Goal: Task Accomplishment & Management: Use online tool/utility

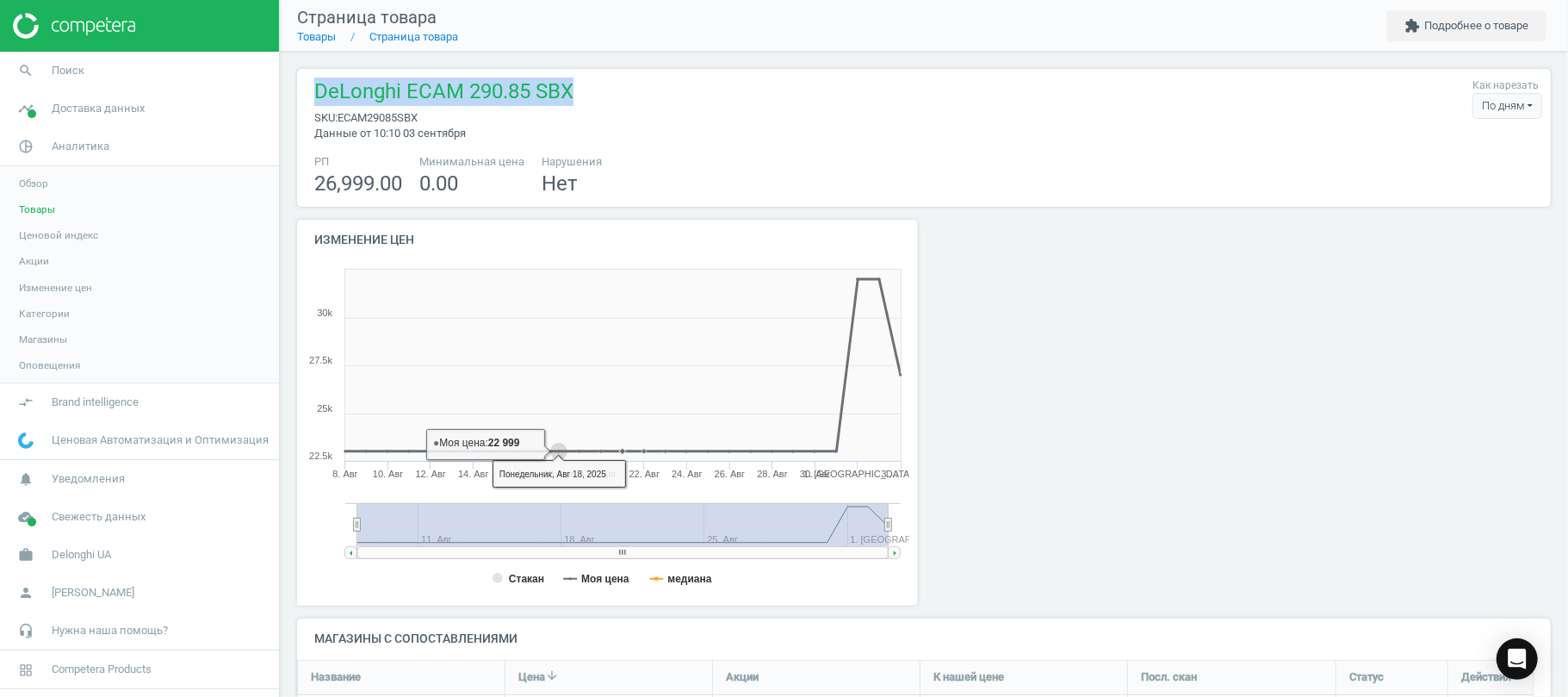
scroll to position [642, 1272]
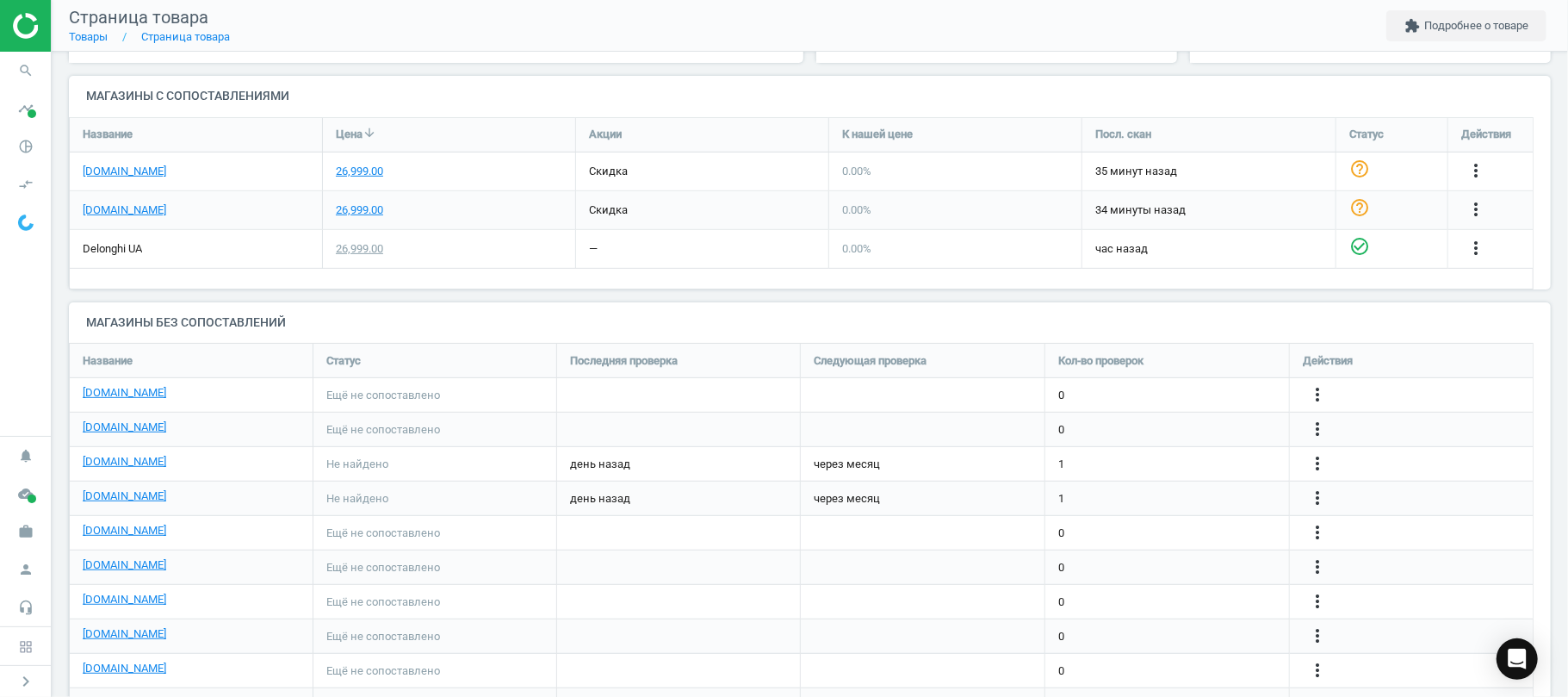
scroll to position [651, 0]
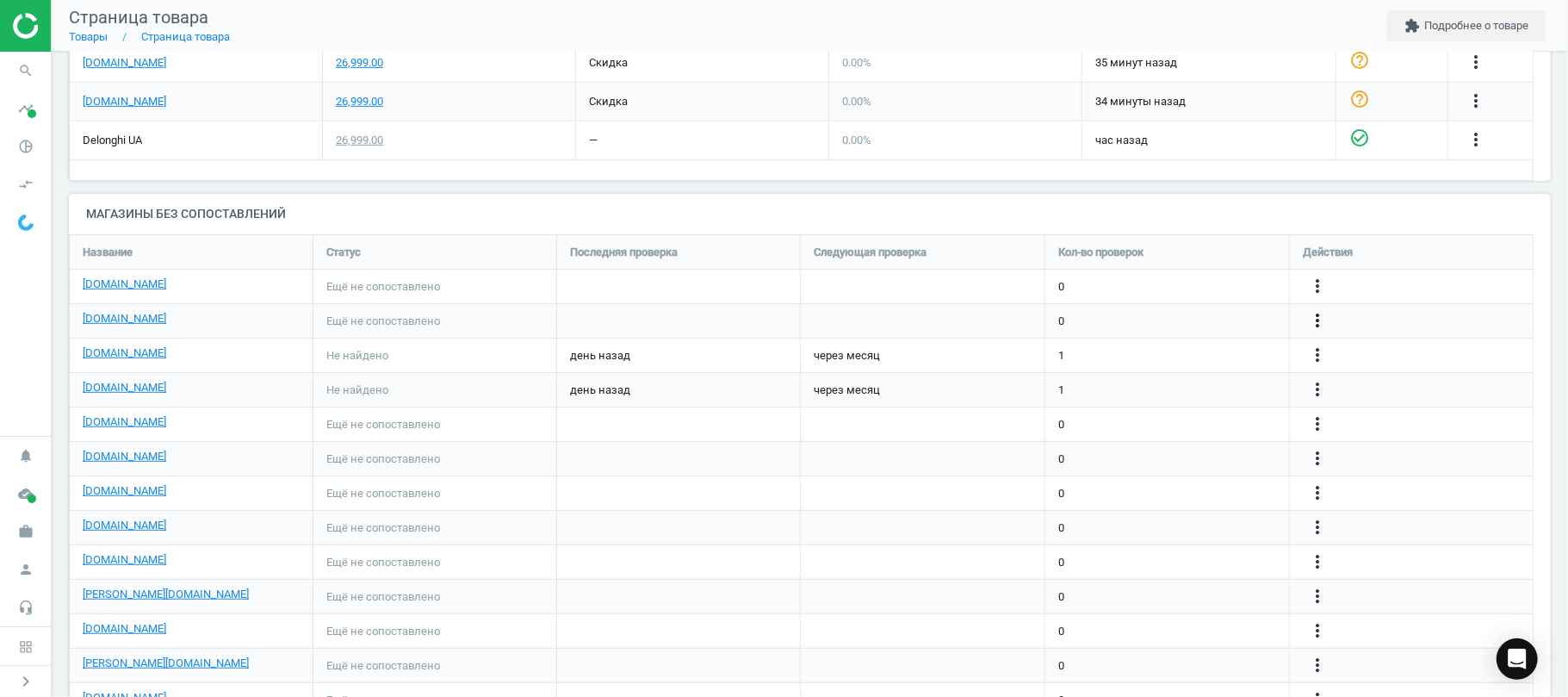
click at [1311, 321] on icon "more_vert" at bounding box center [1318, 321] width 21 height 21
click at [1102, 312] on link "Изменить ссылку/опцию" at bounding box center [1183, 314] width 236 height 27
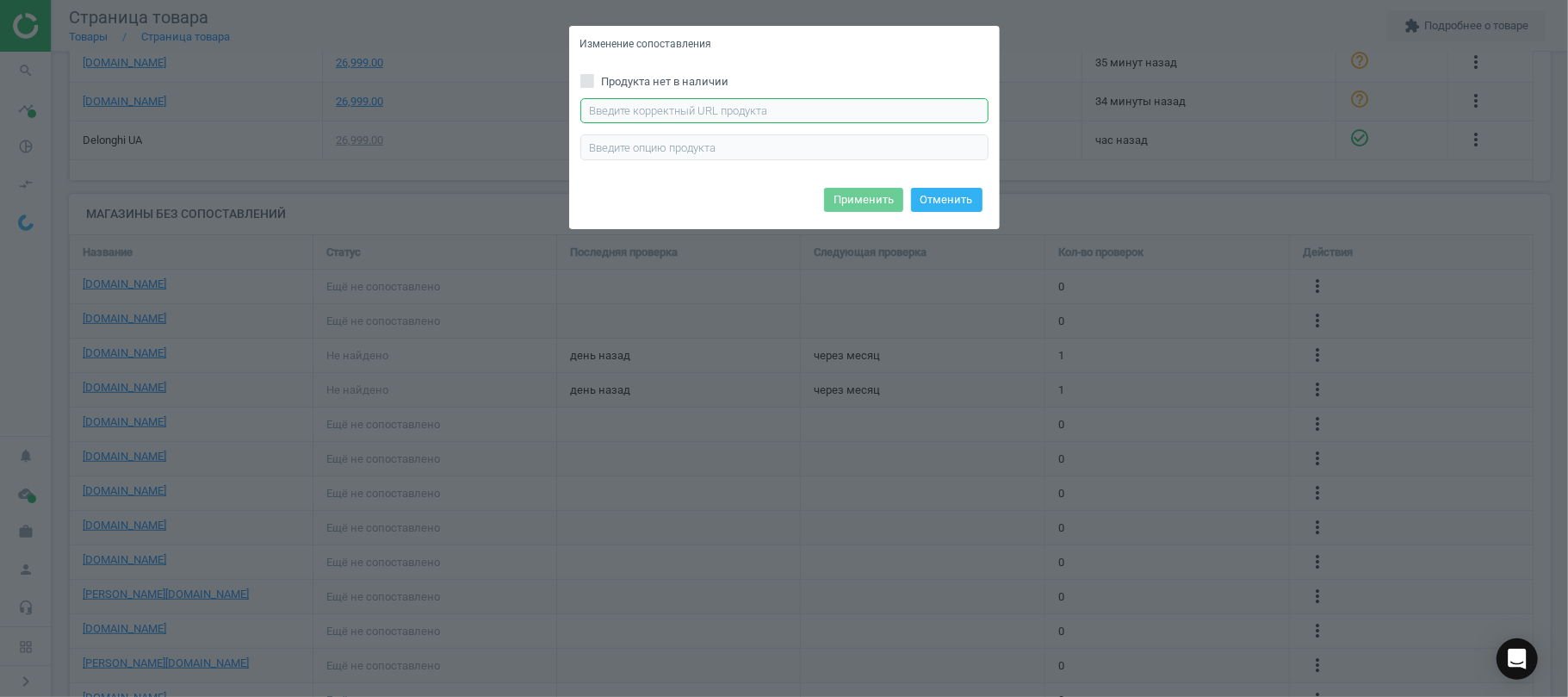
click at [621, 111] on input "text" at bounding box center [784, 111] width 408 height 26
paste input "[URL][DOMAIN_NAME]"
type input "[URL][DOMAIN_NAME]"
click at [851, 199] on button "Применить" at bounding box center [863, 200] width 79 height 24
